Goal: Ask a question

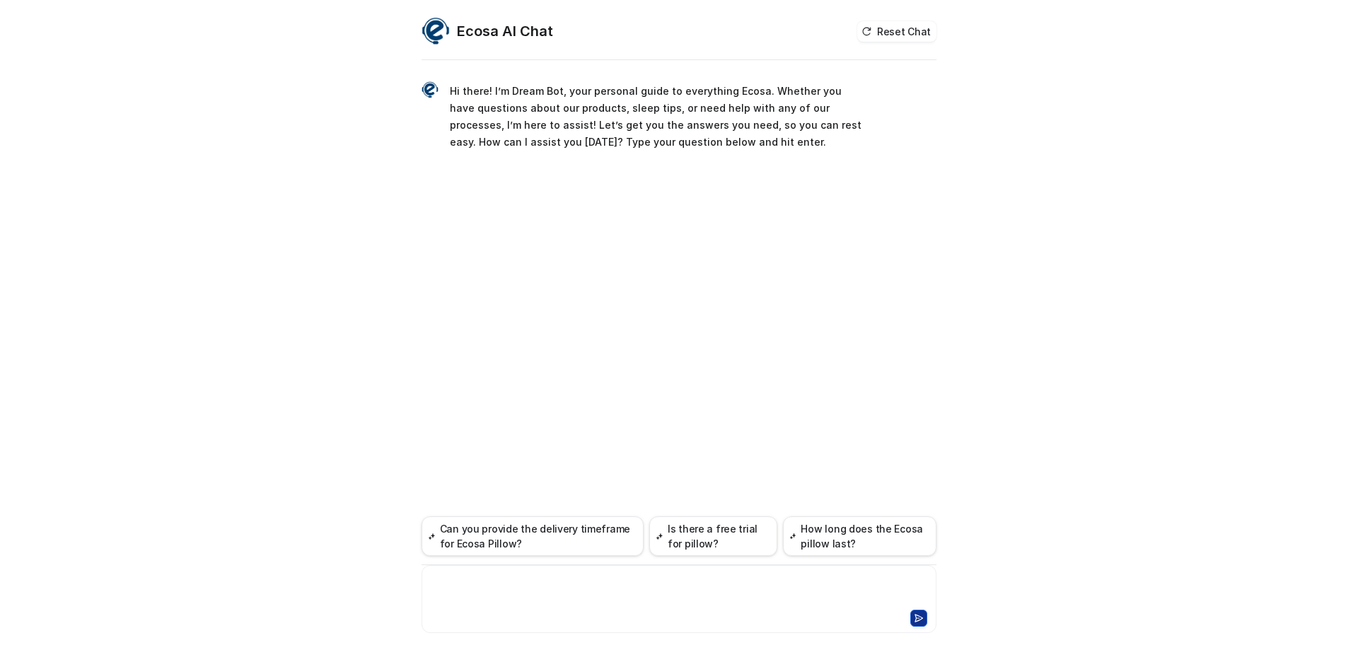
click at [524, 579] on div at bounding box center [679, 590] width 508 height 33
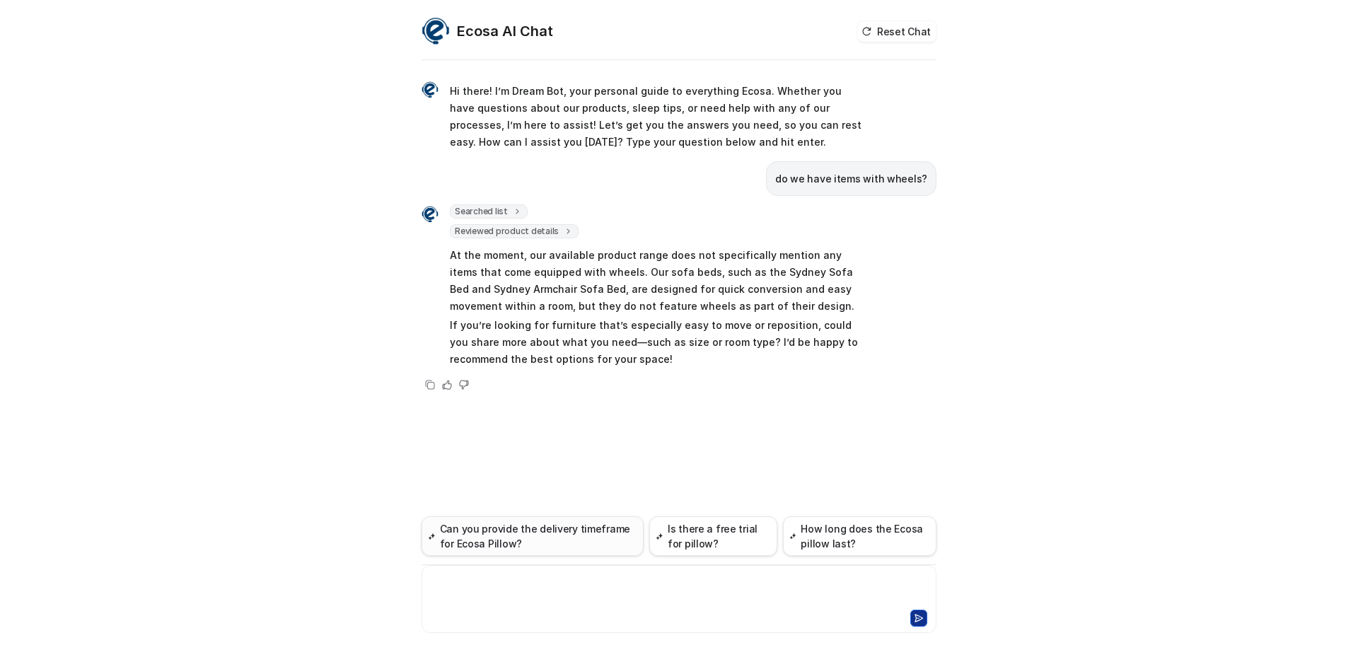
click at [528, 541] on button "Can you provide the delivery timeframe for Ecosa Pillow?" at bounding box center [533, 536] width 222 height 40
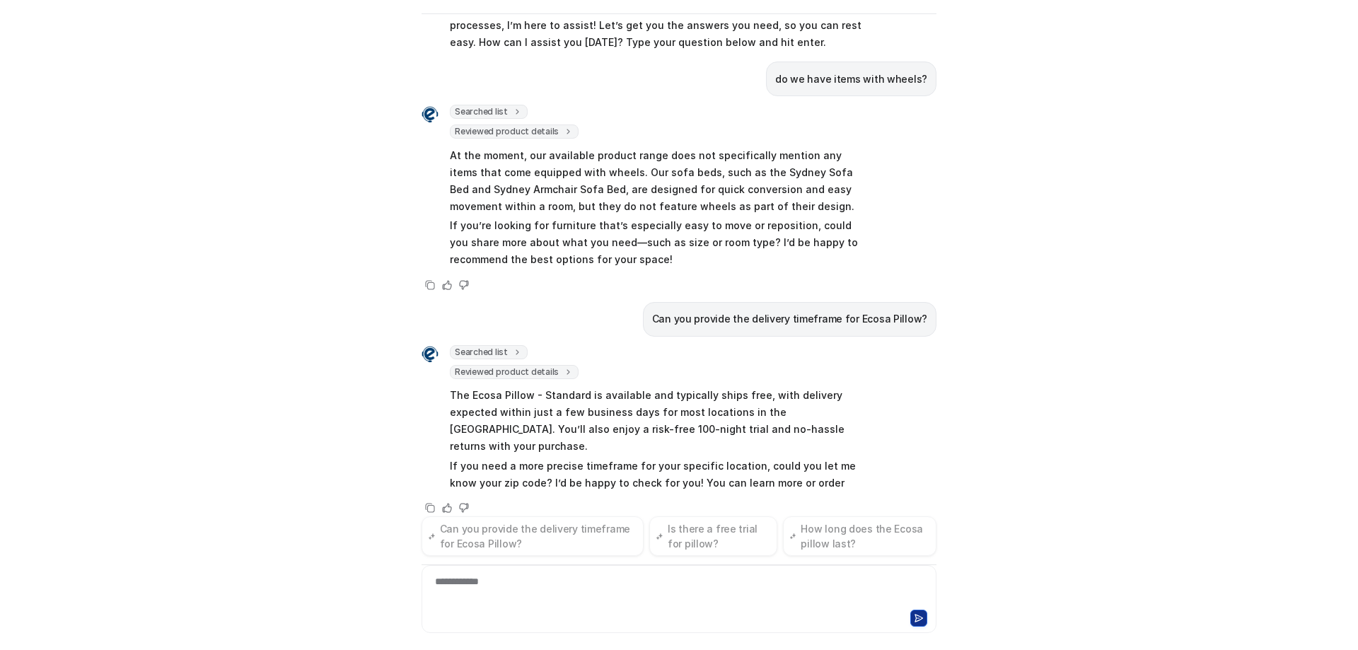
scroll to position [71, 0]
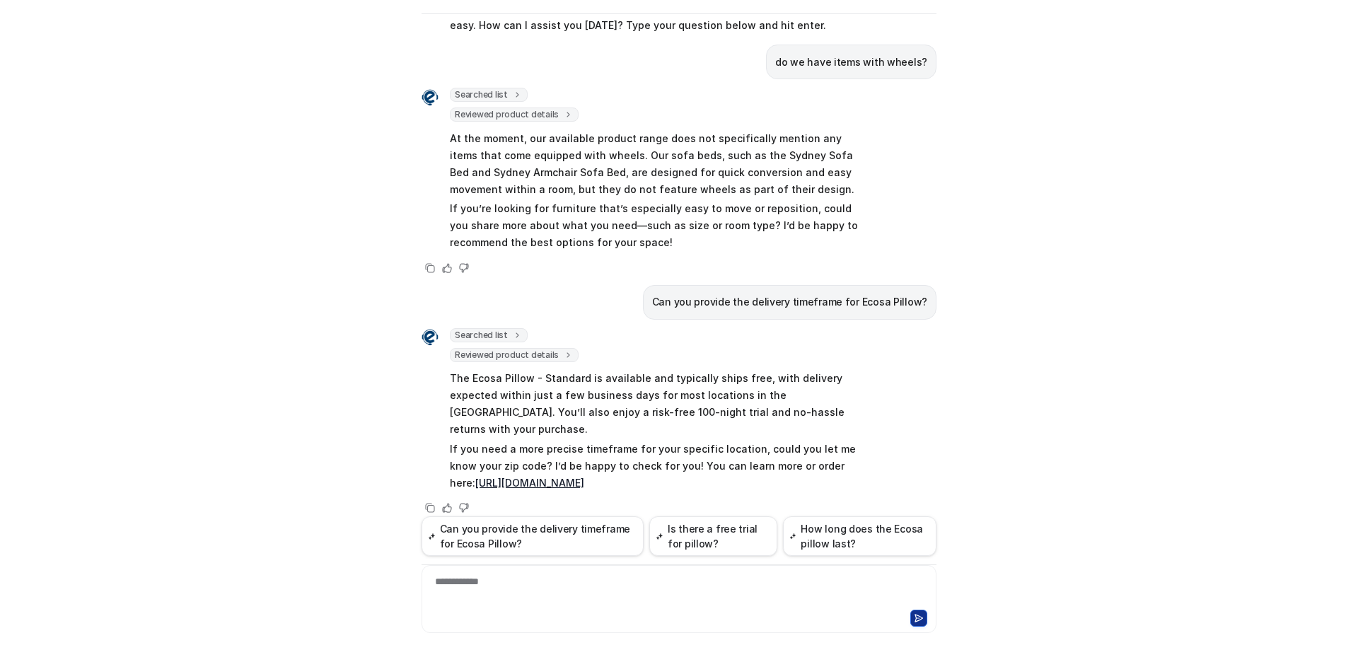
click at [588, 588] on div "**********" at bounding box center [679, 590] width 508 height 33
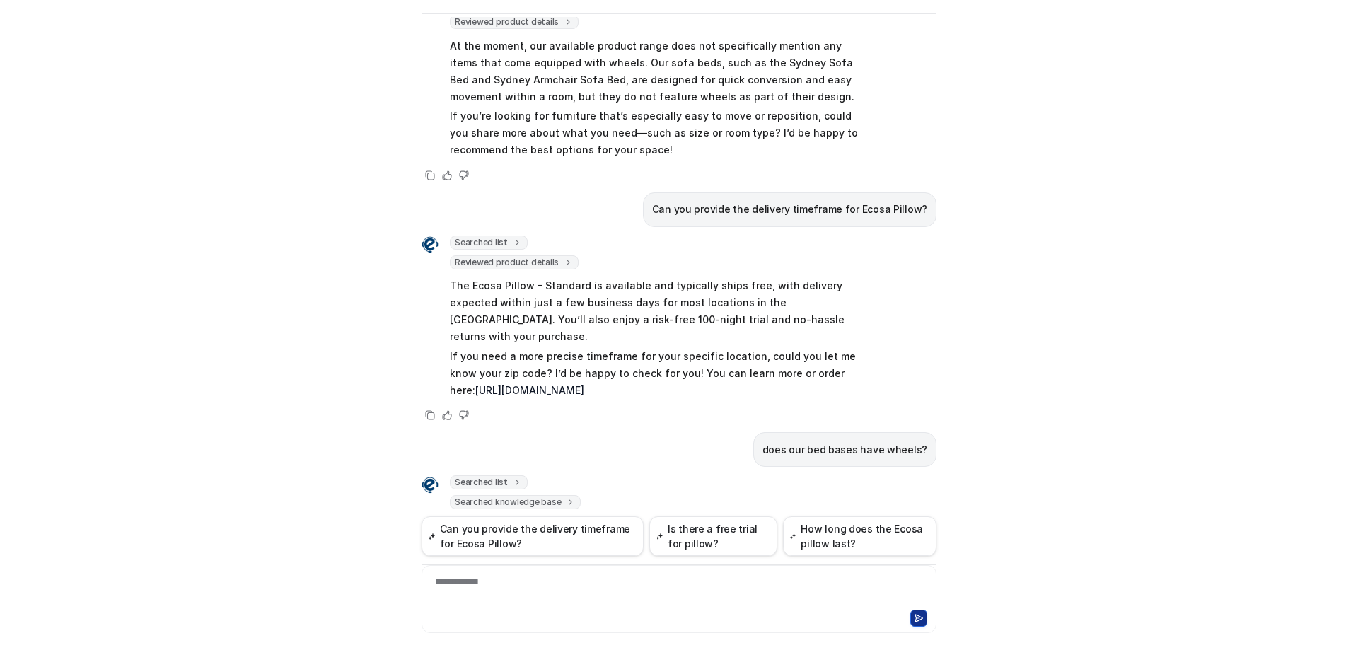
scroll to position [274, 0]
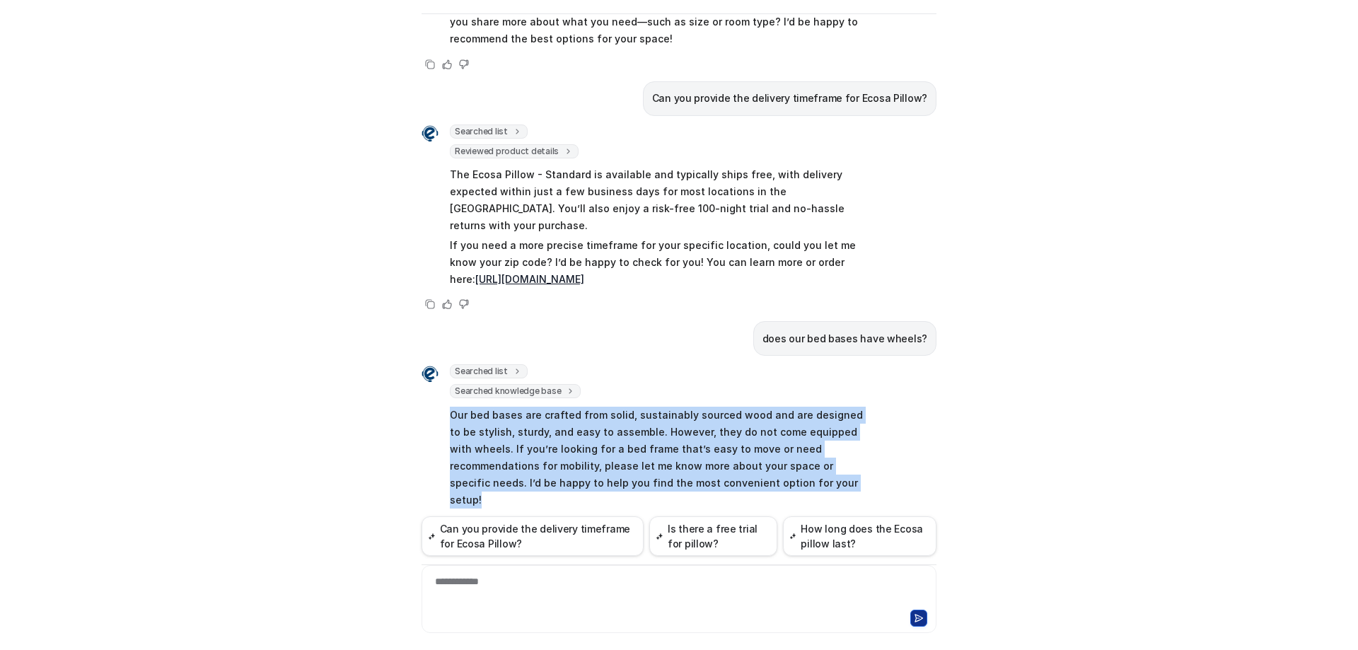
drag, startPoint x: 446, startPoint y: 400, endPoint x: 737, endPoint y: 492, distance: 304.7
click at [737, 492] on div "Searched list url : "[URL][DOMAIN_NAME]" required_fields : [ "id", "title" ] Se…" at bounding box center [643, 448] width 442 height 169
copy div "Our bed bases are crafted from solid, sustainably sourced wood and are designed…"
click at [791, 452] on p "Our bed bases are crafted from solid, sustainably sourced wood and are designed…" at bounding box center [657, 458] width 414 height 102
